Goal: Information Seeking & Learning: Learn about a topic

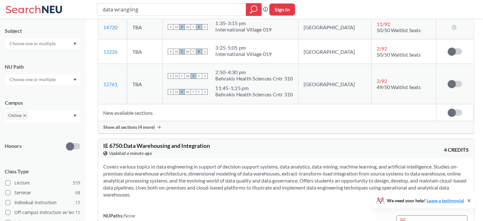
scroll to position [665, 0]
click at [42, 80] on input "text" at bounding box center [32, 80] width 53 height 8
click at [46, 40] on input "text" at bounding box center [32, 44] width 53 height 8
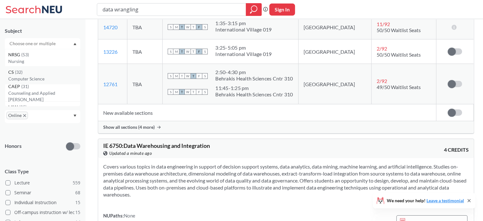
click at [30, 73] on div "CS ( 32 )" at bounding box center [44, 72] width 72 height 7
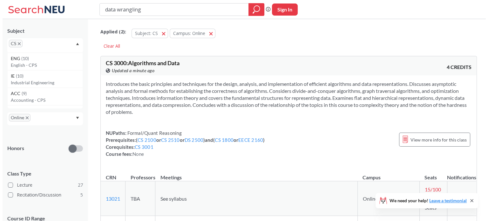
scroll to position [260, 0]
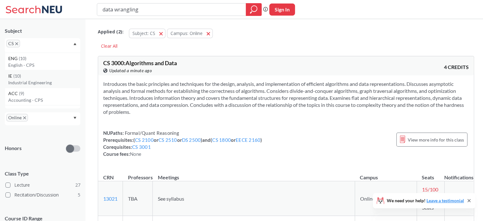
click at [45, 72] on div "IE ( 10 )" at bounding box center [44, 75] width 72 height 7
click at [228, 11] on input "data wrangling" at bounding box center [171, 9] width 139 height 11
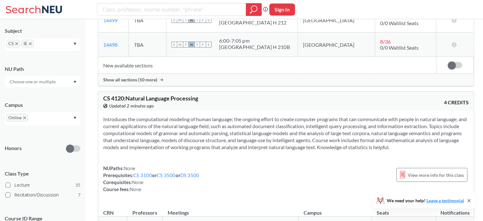
scroll to position [1115, 0]
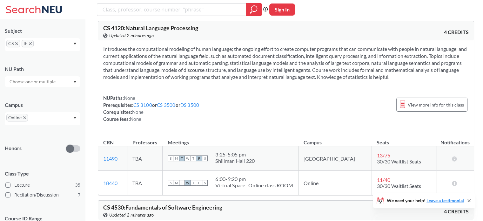
click at [377, 177] on span "11 / 40" at bounding box center [383, 180] width 13 height 6
click at [453, 180] on icon at bounding box center [454, 182] width 6 height 5
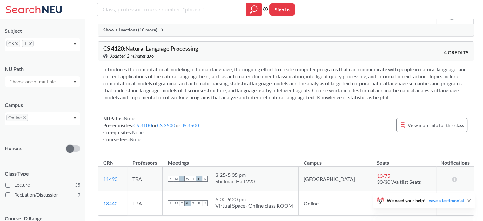
scroll to position [1095, 0]
click at [451, 200] on icon at bounding box center [454, 202] width 6 height 5
click at [377, 196] on span "11 / 40" at bounding box center [383, 199] width 13 height 6
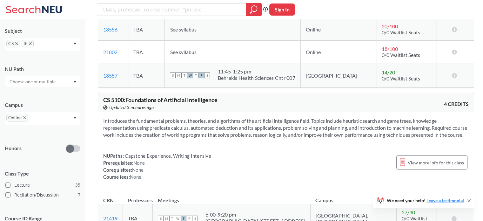
scroll to position [3482, 0]
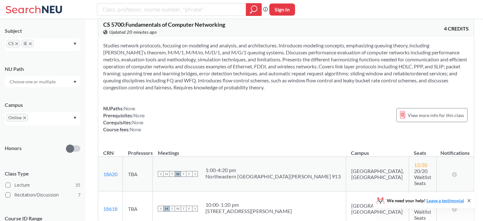
scroll to position [5886, 0]
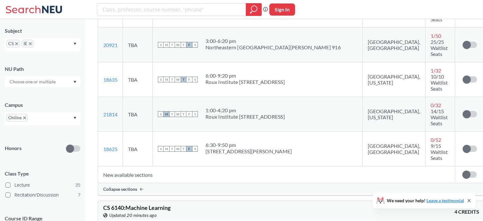
scroll to position [6753, 0]
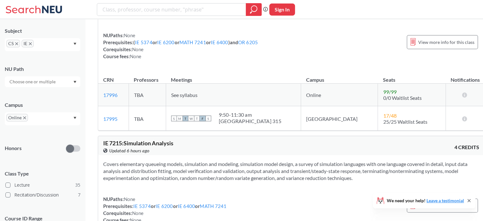
scroll to position [8348, 0]
drag, startPoint x: 105, startPoint y: 142, endPoint x: 157, endPoint y: 144, distance: 52.1
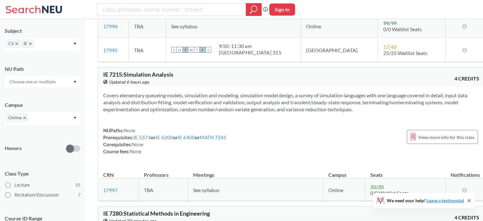
scroll to position [8416, 0]
drag, startPoint x: 102, startPoint y: 115, endPoint x: 159, endPoint y: 144, distance: 63.9
drag, startPoint x: 103, startPoint y: 120, endPoint x: 145, endPoint y: 144, distance: 48.4
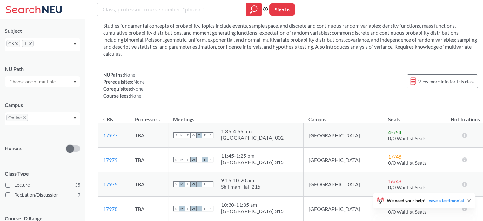
scroll to position [7216, 0]
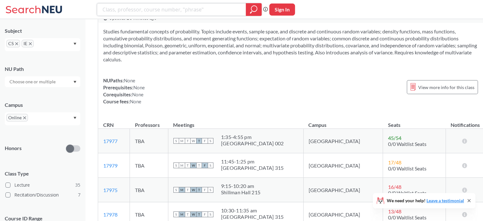
click at [160, 10] on input "search" at bounding box center [171, 9] width 139 height 11
type input "7615"
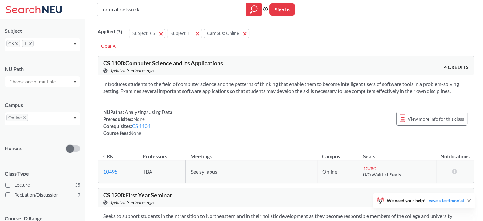
type input "neural networks"
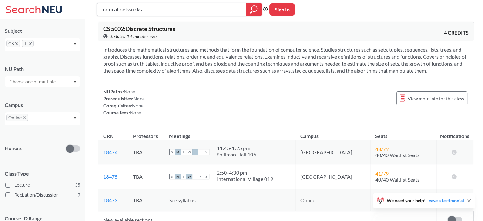
scroll to position [2071, 0]
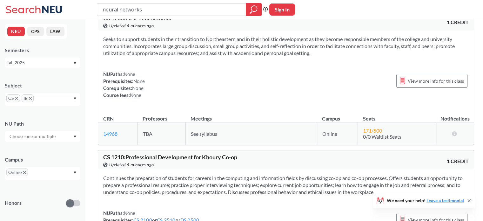
scroll to position [186, 0]
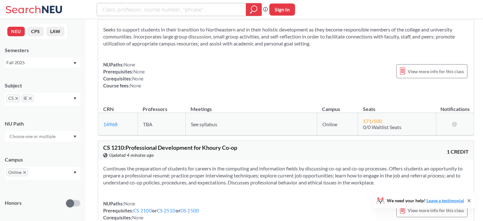
paste input "Neural Networks and Deep Learning"
type input "Neural Networks and Deep Learning"
click at [30, 98] on icon "X to remove pill" at bounding box center [30, 98] width 3 height 3
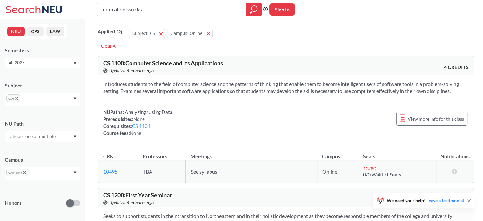
click at [16, 98] on icon "X to remove pill" at bounding box center [16, 98] width 3 height 3
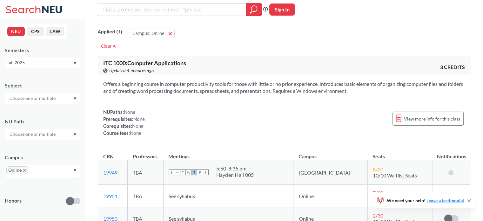
type input "Neural Networks and Deep Learning"
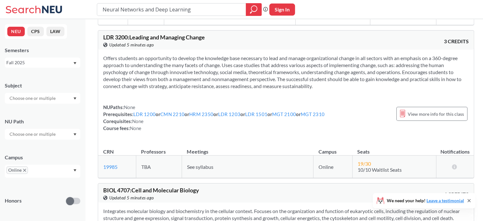
scroll to position [5480, 0]
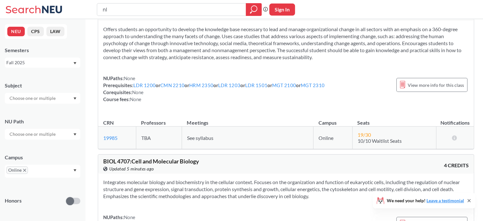
type input "nlp"
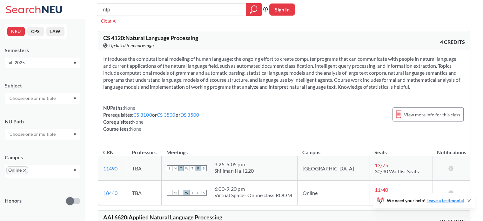
scroll to position [25, 0]
click at [196, 114] on link "DS 3500" at bounding box center [189, 114] width 19 height 6
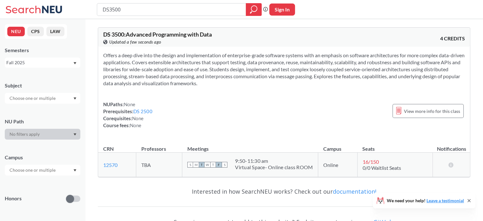
type input "nlp"
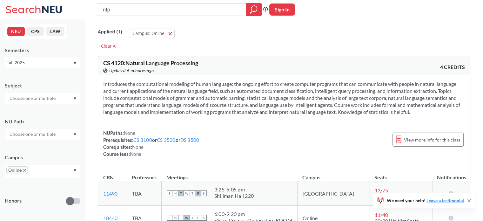
scroll to position [25, 0]
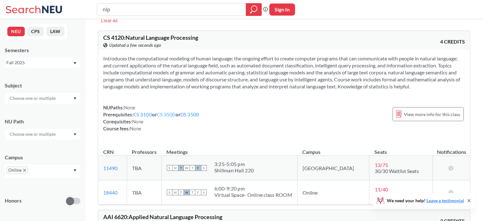
click at [171, 115] on link "CS 3500" at bounding box center [166, 114] width 19 height 6
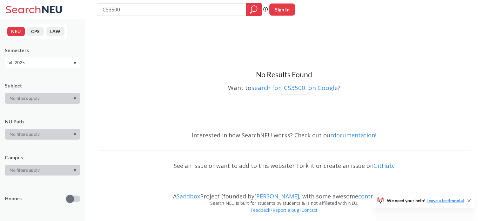
type input "nlp"
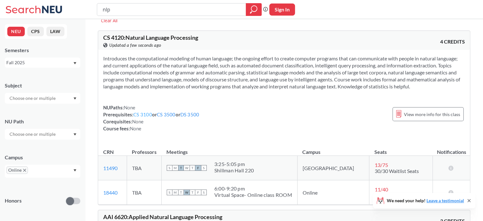
click at [144, 112] on link "CS 3100" at bounding box center [142, 114] width 19 height 6
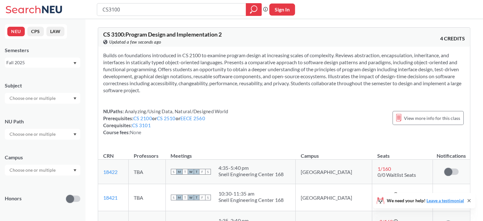
type input "nlp"
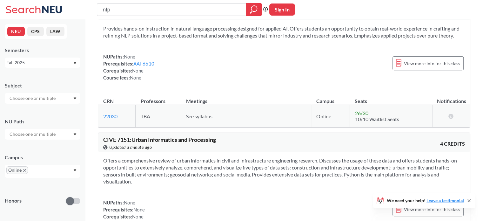
scroll to position [216, 0]
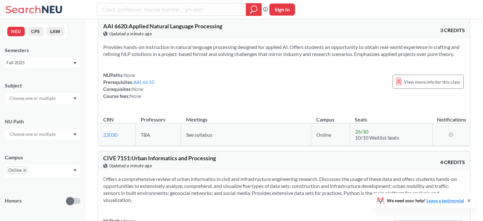
click at [50, 99] on input "text" at bounding box center [32, 98] width 53 height 8
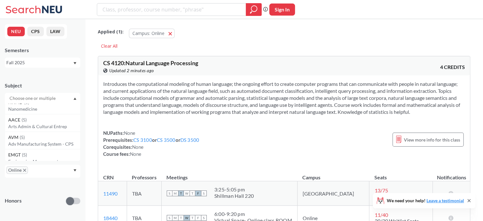
scroll to position [0, 0]
click at [42, 70] on div "NEU CPS LAW Semesters Fall 2025 Subject NU Path Campus Online Honors Class Type…" at bounding box center [42, 120] width 85 height 202
click at [250, 8] on icon "magnifying glass" at bounding box center [254, 9] width 8 height 9
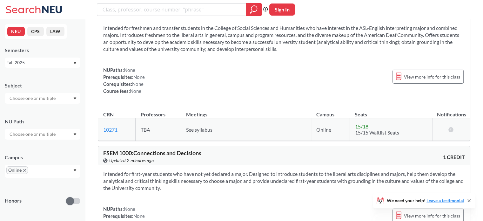
scroll to position [813, 0]
type input "data"
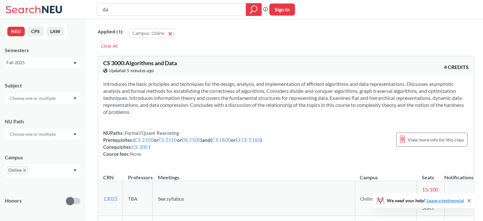
type input "d"
type input "business"
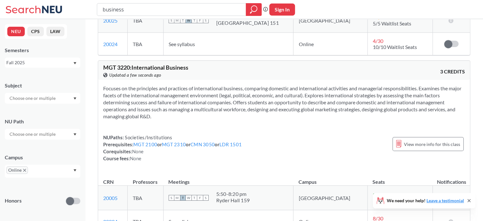
scroll to position [1255, 0]
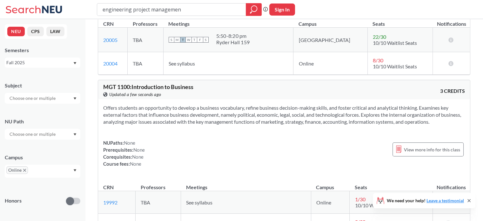
type input "engineering project management"
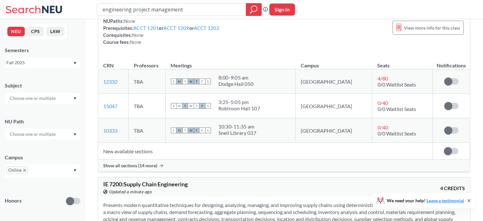
scroll to position [2283, 0]
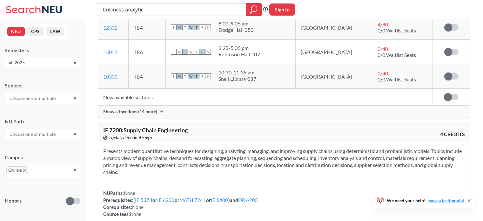
type input "business analytics"
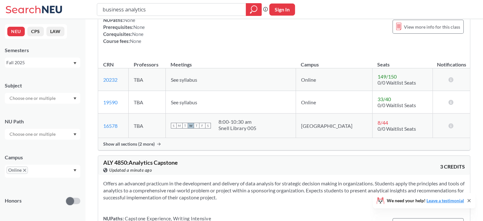
scroll to position [113, 0]
click at [121, 141] on span "Show all sections (2 more)" at bounding box center [128, 144] width 51 height 6
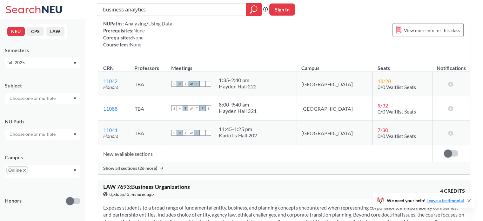
scroll to position [1207, 0]
click at [135, 150] on td "New available sections" at bounding box center [265, 153] width 334 height 17
click at [135, 160] on td "New available sections" at bounding box center [265, 153] width 334 height 17
click at [136, 166] on span "Show all sections (26 more)" at bounding box center [130, 168] width 54 height 6
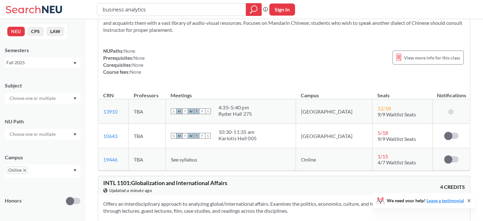
scroll to position [10756, 0]
click at [161, 9] on input "business analytics" at bounding box center [171, 9] width 139 height 11
type input "analytics"
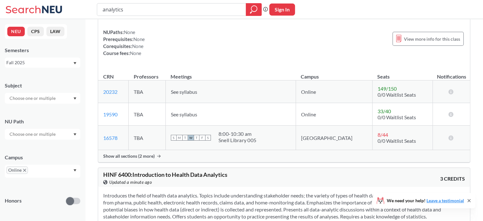
scroll to position [709, 0]
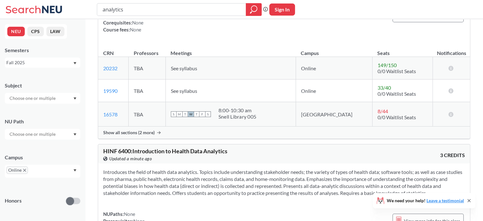
click at [128, 133] on span "Show all sections (2 more)" at bounding box center [128, 133] width 51 height 6
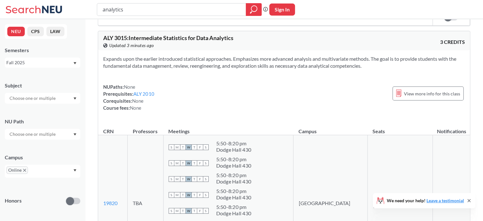
scroll to position [1593, 0]
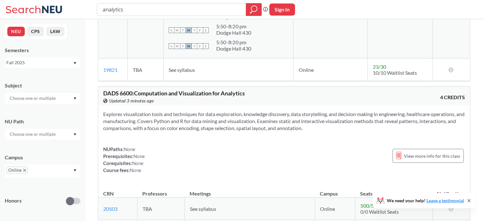
click at [264, 121] on section "Explores visualization tools and techniques for data exploration, knowledge dis…" at bounding box center [284, 120] width 362 height 21
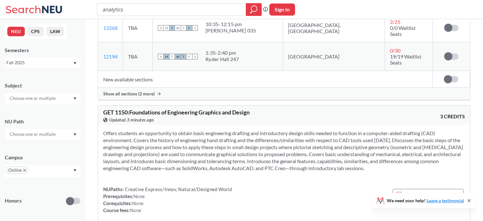
scroll to position [11169, 0]
click at [150, 10] on input "analytics" at bounding box center [171, 9] width 139 height 11
type input "a"
type input "data"
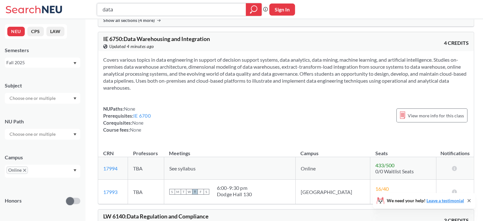
scroll to position [772, 0]
click at [145, 113] on link "IE 6700" at bounding box center [141, 116] width 17 height 6
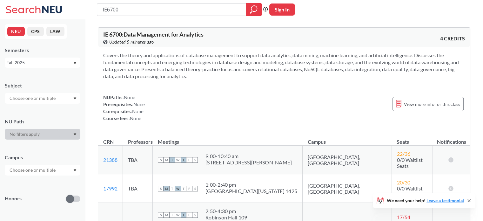
type input "data"
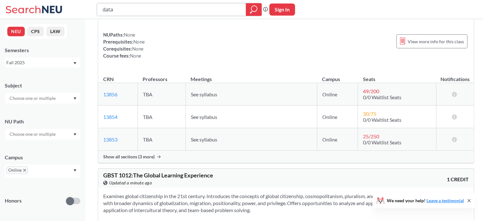
scroll to position [7542, 0]
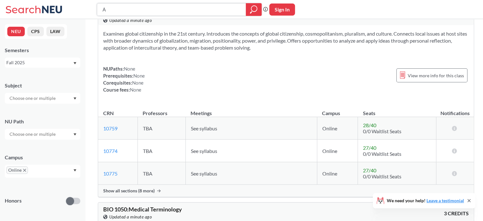
type input "AI"
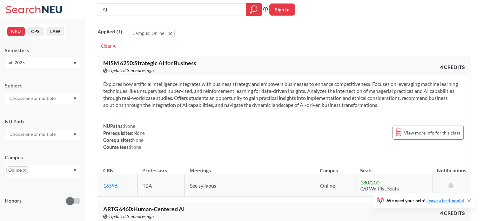
click at [169, 3] on div "AI" at bounding box center [179, 9] width 165 height 13
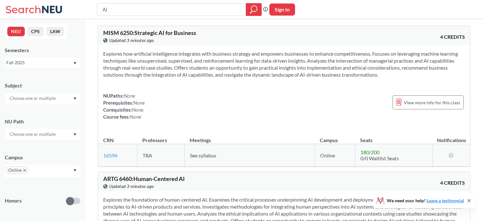
scroll to position [30, 0]
click at [146, 14] on input "AI" at bounding box center [171, 9] width 139 height 11
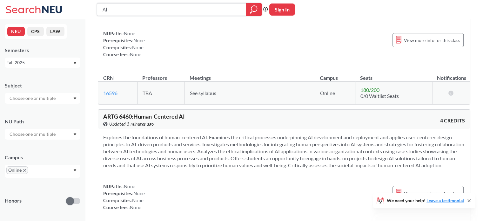
scroll to position [34, 0]
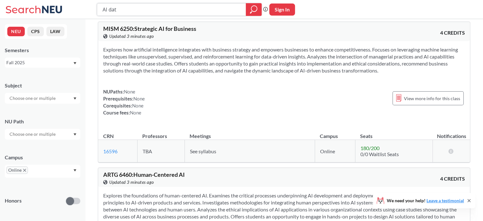
type input "AI data"
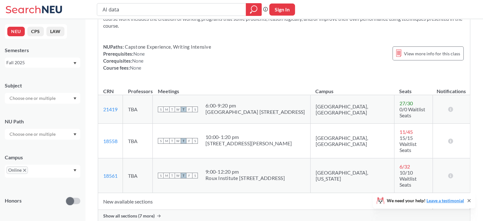
scroll to position [1333, 0]
click at [136, 213] on span "Show all sections (7 more)" at bounding box center [128, 216] width 51 height 6
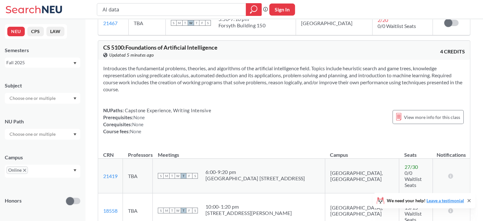
scroll to position [1270, 0]
click at [469, 200] on icon at bounding box center [469, 200] width 3 height 3
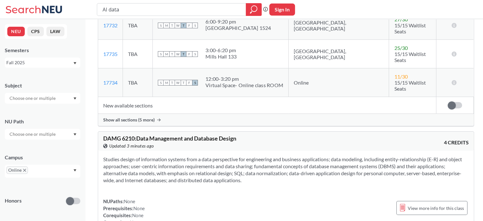
scroll to position [2934, 0]
click at [189, 8] on input "AI data" at bounding box center [171, 9] width 139 height 11
type input "business analytics"
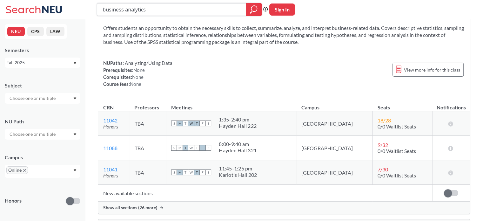
scroll to position [1119, 0]
click at [138, 204] on span "Show all sections (26 more)" at bounding box center [130, 207] width 54 height 6
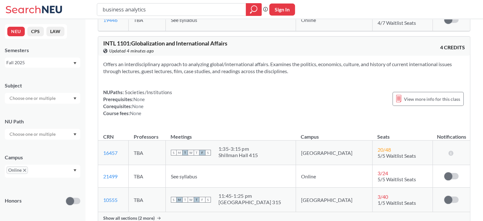
scroll to position [10860, 0]
click at [197, 10] on input "business analytics" at bounding box center [171, 9] width 139 height 11
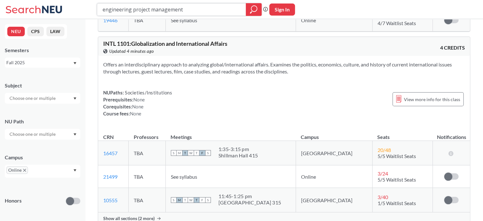
type input "engineering project management"
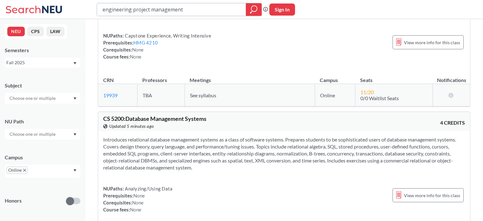
scroll to position [4537, 0]
click at [187, 12] on input "engineering project management" at bounding box center [171, 9] width 139 height 11
type input "data"
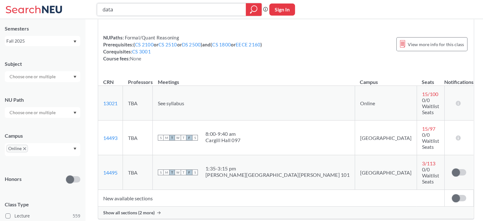
scroll to position [20, 0]
click at [39, 81] on input "text" at bounding box center [32, 78] width 53 height 8
click at [49, 63] on div "Subject" at bounding box center [43, 65] width 76 height 7
click at [45, 114] on input "text" at bounding box center [32, 114] width 53 height 8
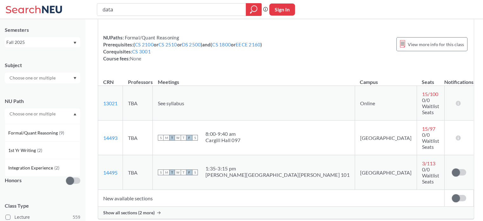
scroll to position [0, 0]
click at [39, 99] on div "NU Path" at bounding box center [43, 100] width 76 height 7
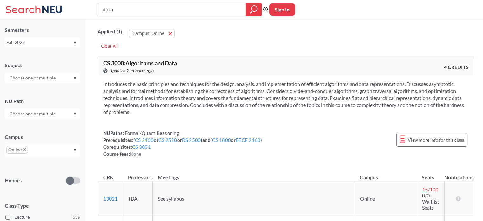
click at [113, 9] on input "data" at bounding box center [171, 9] width 139 height 11
type input "foundations of AI"
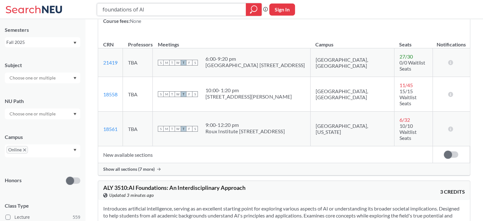
scroll to position [126, 0]
click at [149, 162] on div "Show all sections (7 more)" at bounding box center [284, 168] width 372 height 12
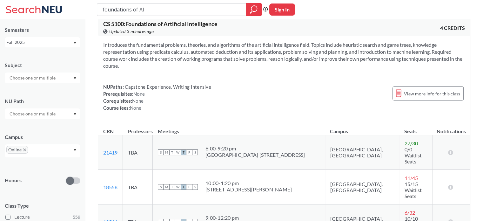
scroll to position [39, 0]
drag, startPoint x: 104, startPoint y: 20, endPoint x: 225, endPoint y: 23, distance: 121.3
click at [225, 23] on div "CS 5100 : Foundations of Artificial Intelligence View this course on Banner. Up…" at bounding box center [193, 28] width 181 height 14
copy span "CS 5100 : Foundations of Artificial Intelligence"
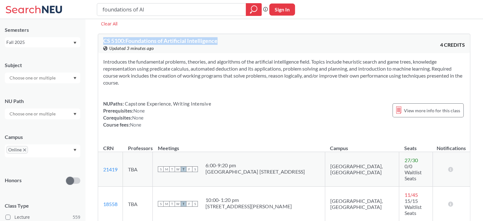
scroll to position [22, 0]
